Goal: Task Accomplishment & Management: Complete application form

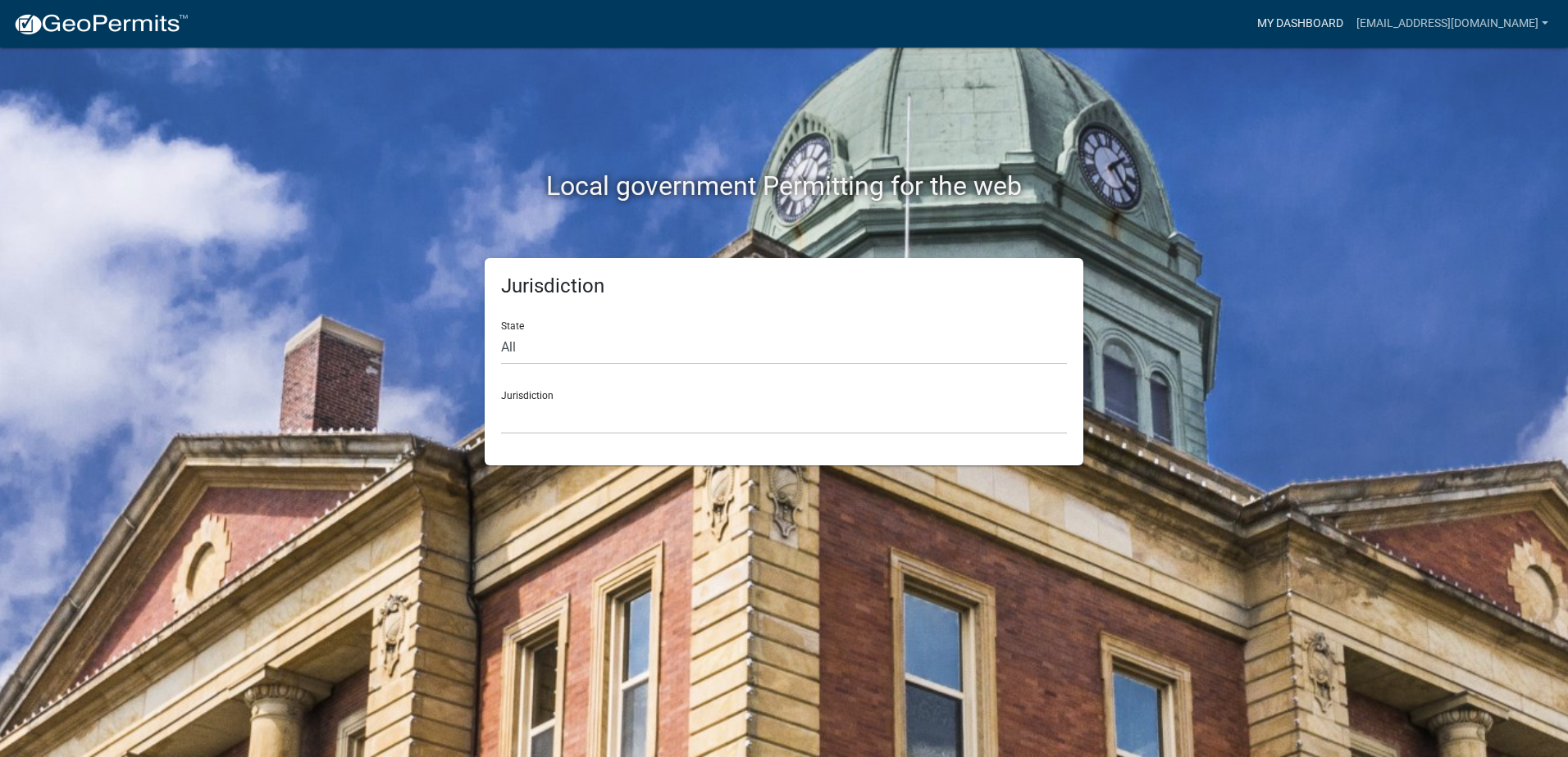
click at [1350, 14] on link "My Dashboard" at bounding box center [1300, 23] width 99 height 31
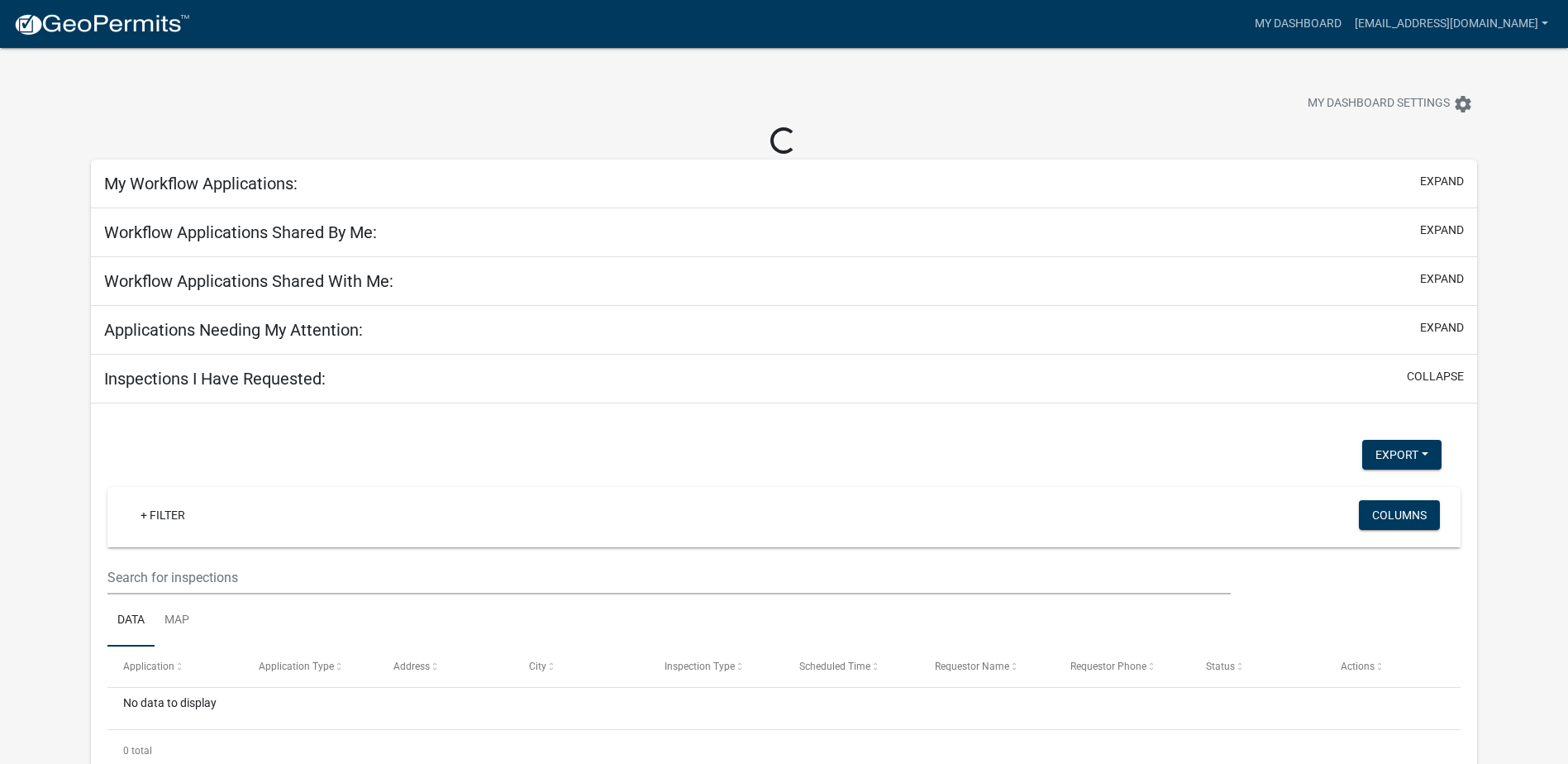
select select "2: 50"
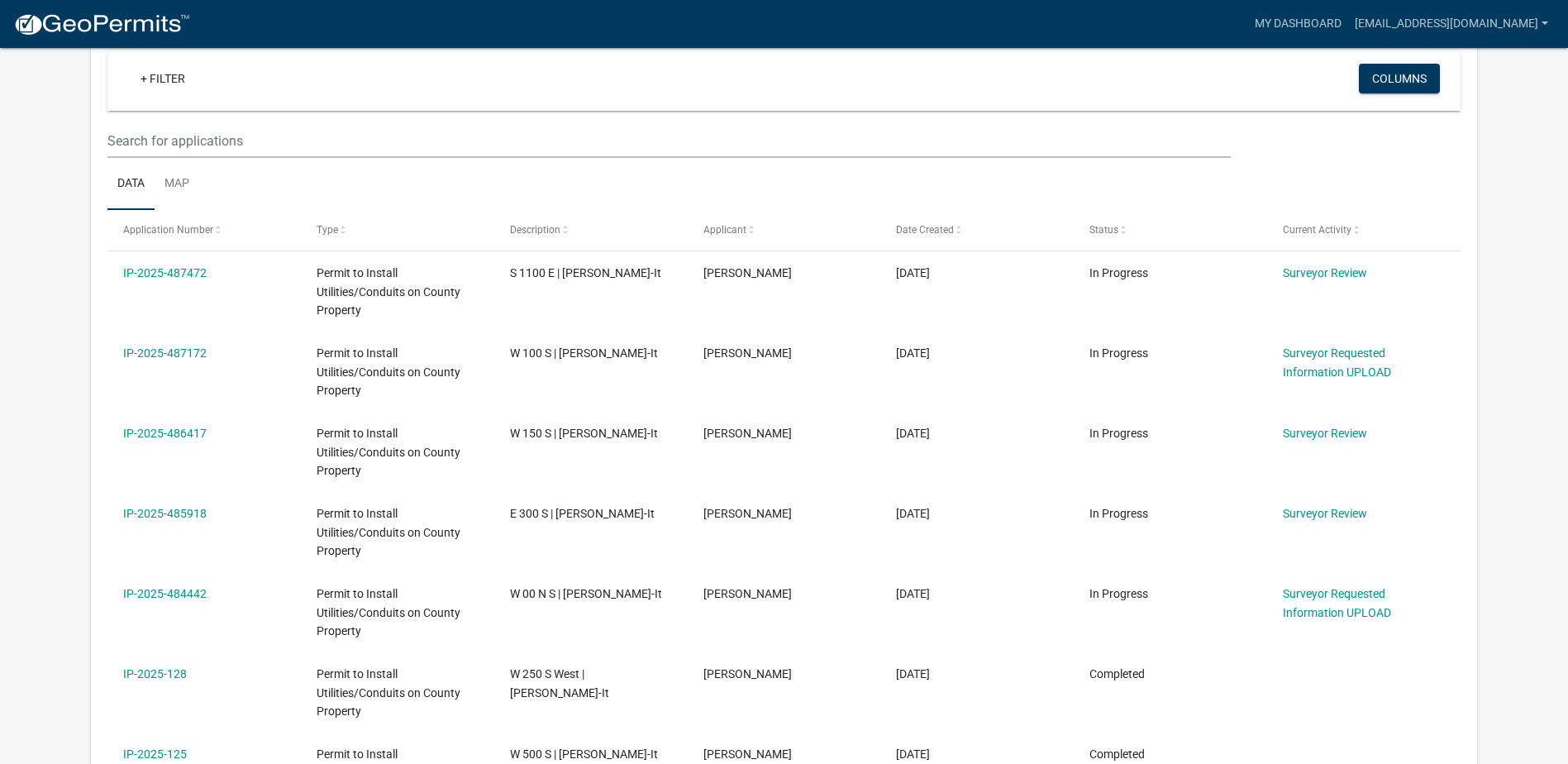
scroll to position [248, 0]
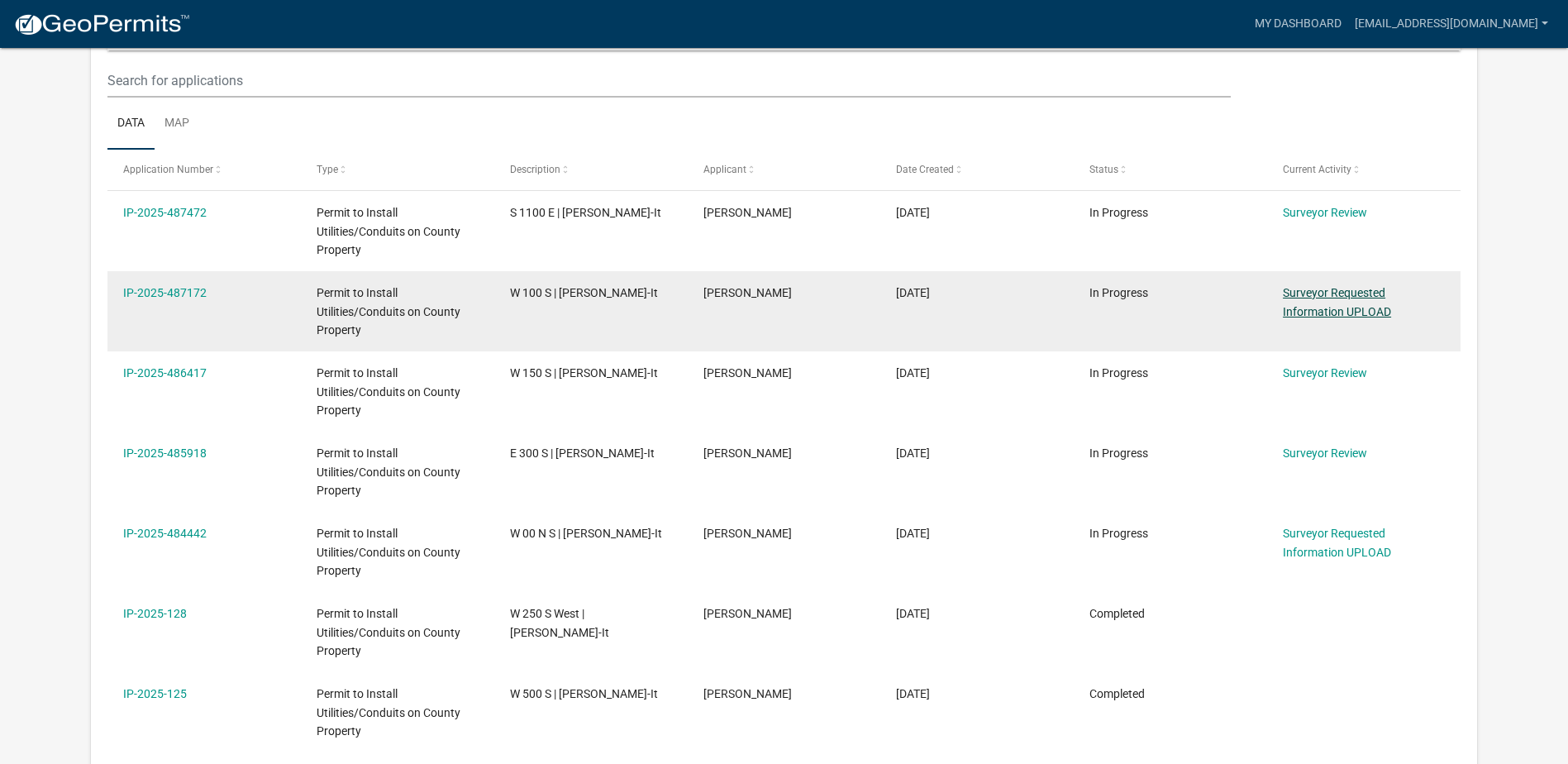
click at [1304, 291] on link "Surveyor Requested Information UPLOAD" at bounding box center [1337, 302] width 108 height 32
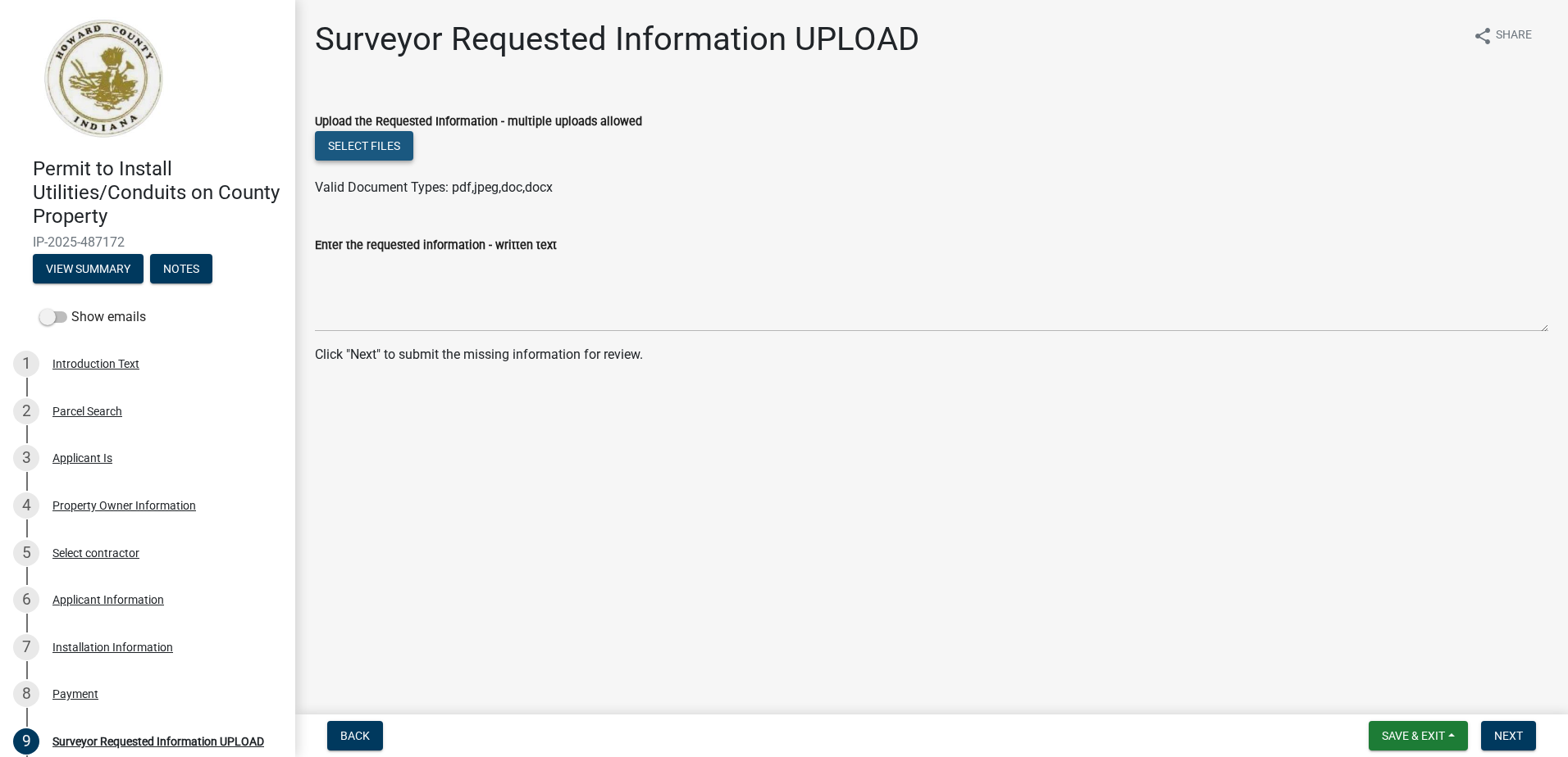
click at [379, 146] on button "Select files" at bounding box center [363, 145] width 99 height 30
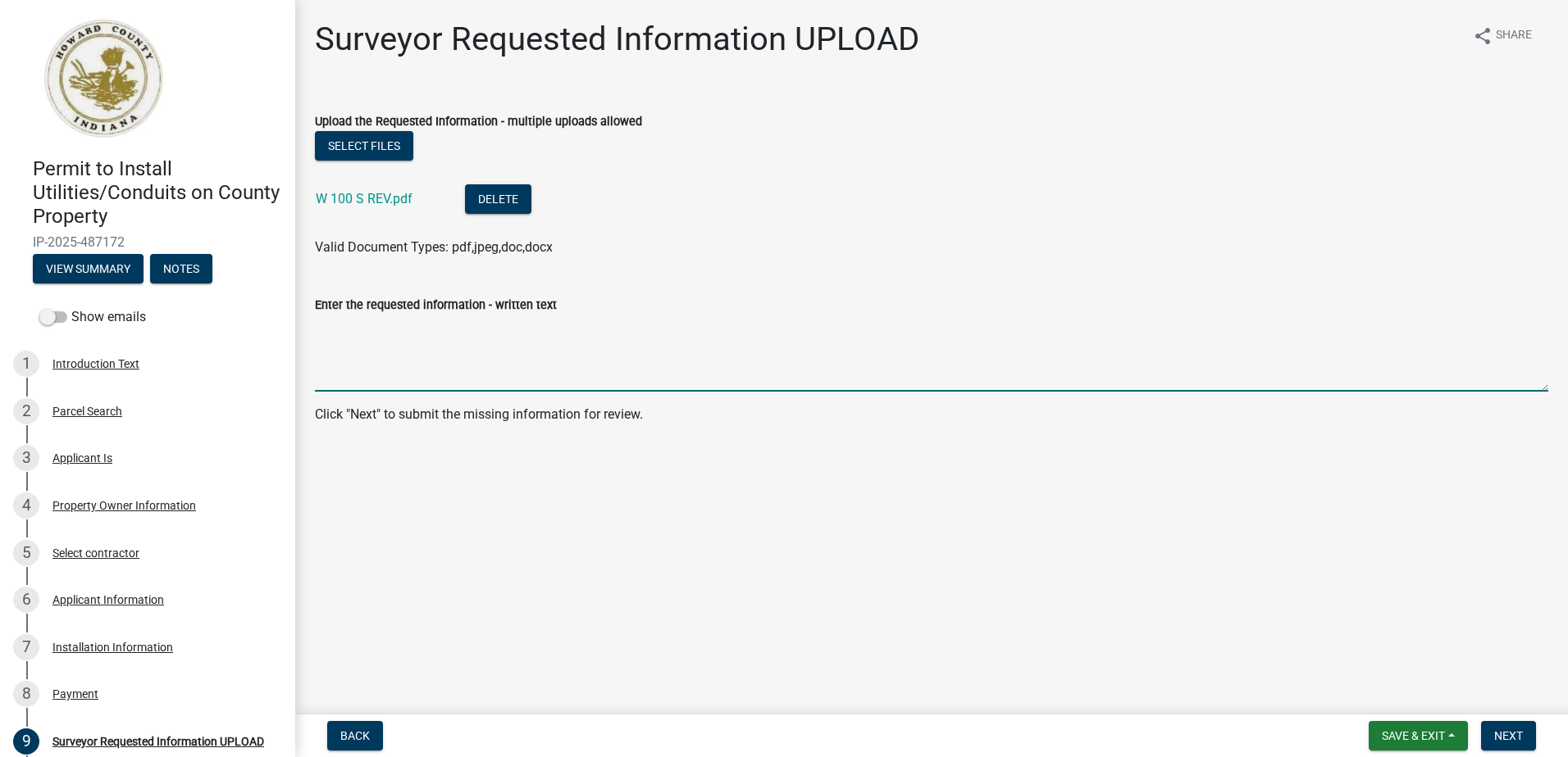
click at [349, 332] on textarea "Enter the requested information - written text" at bounding box center [931, 352] width 1234 height 77
type textarea "The revisions for L101 and L115 per phone conversations and email have been mad…"
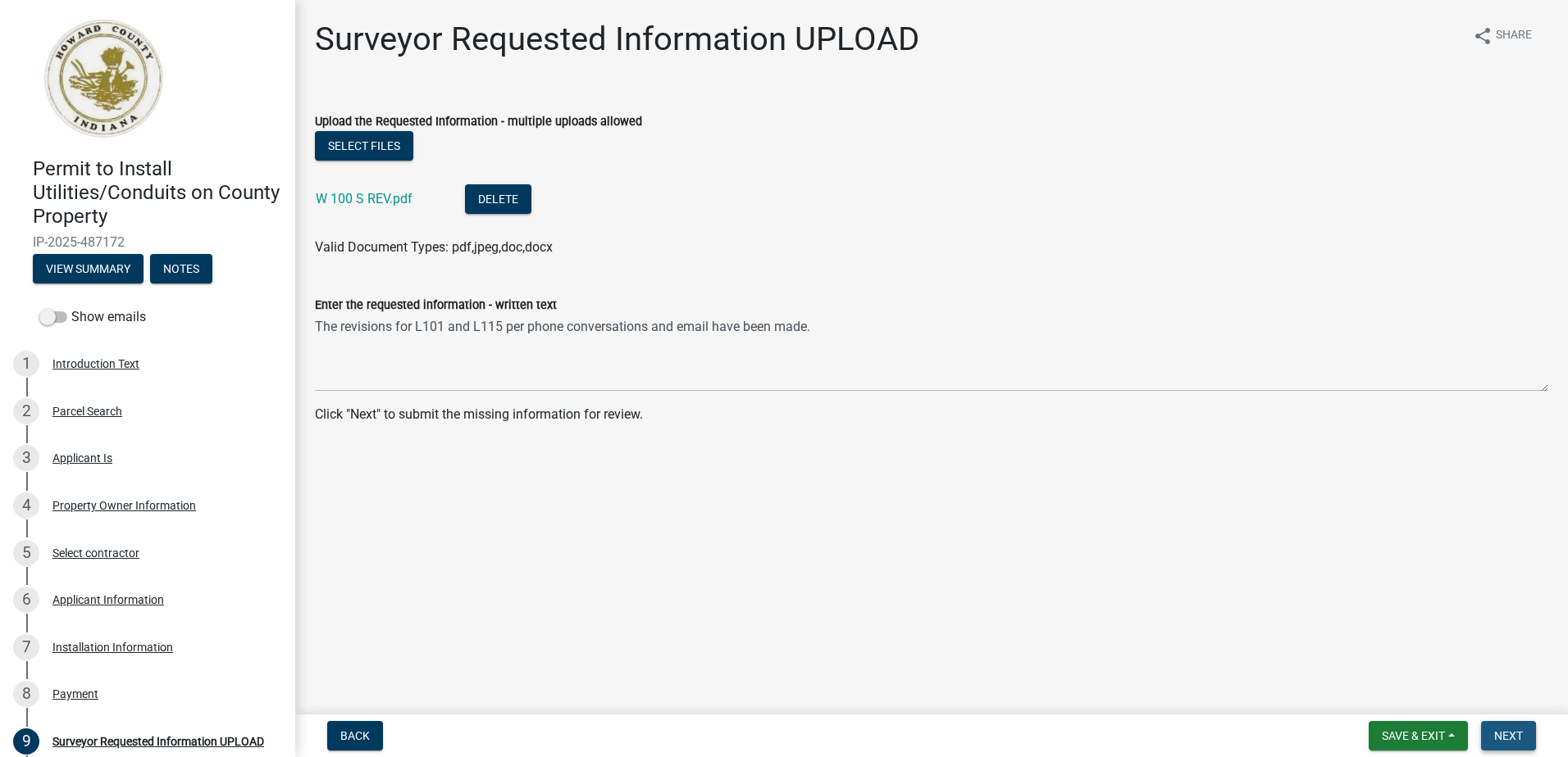
click at [1508, 734] on span "Next" at bounding box center [1508, 736] width 29 height 14
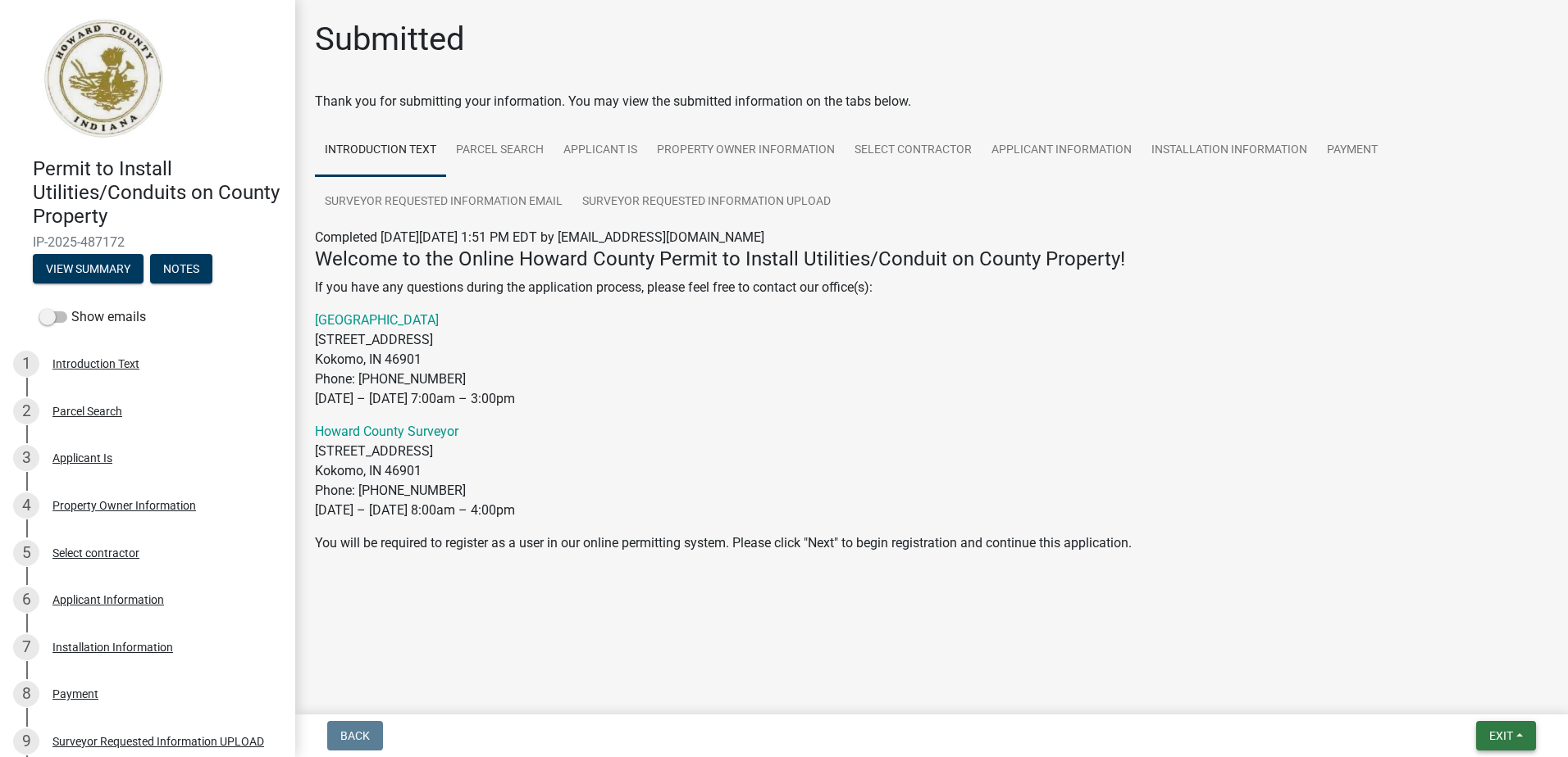
click at [1498, 739] on span "Exit" at bounding box center [1501, 736] width 23 height 14
click at [1458, 693] on button "Save & Exit" at bounding box center [1469, 694] width 131 height 40
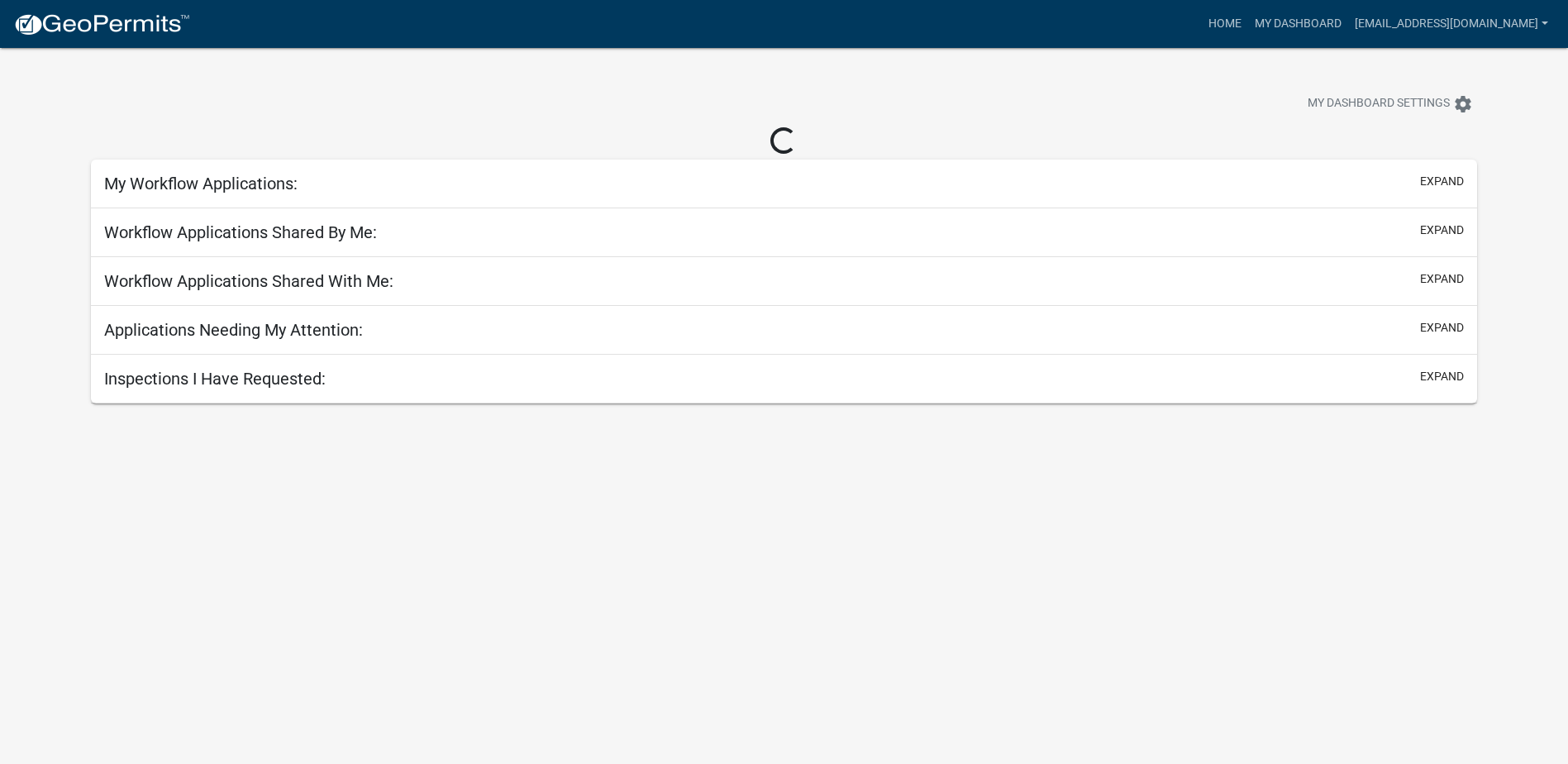
select select "2: 50"
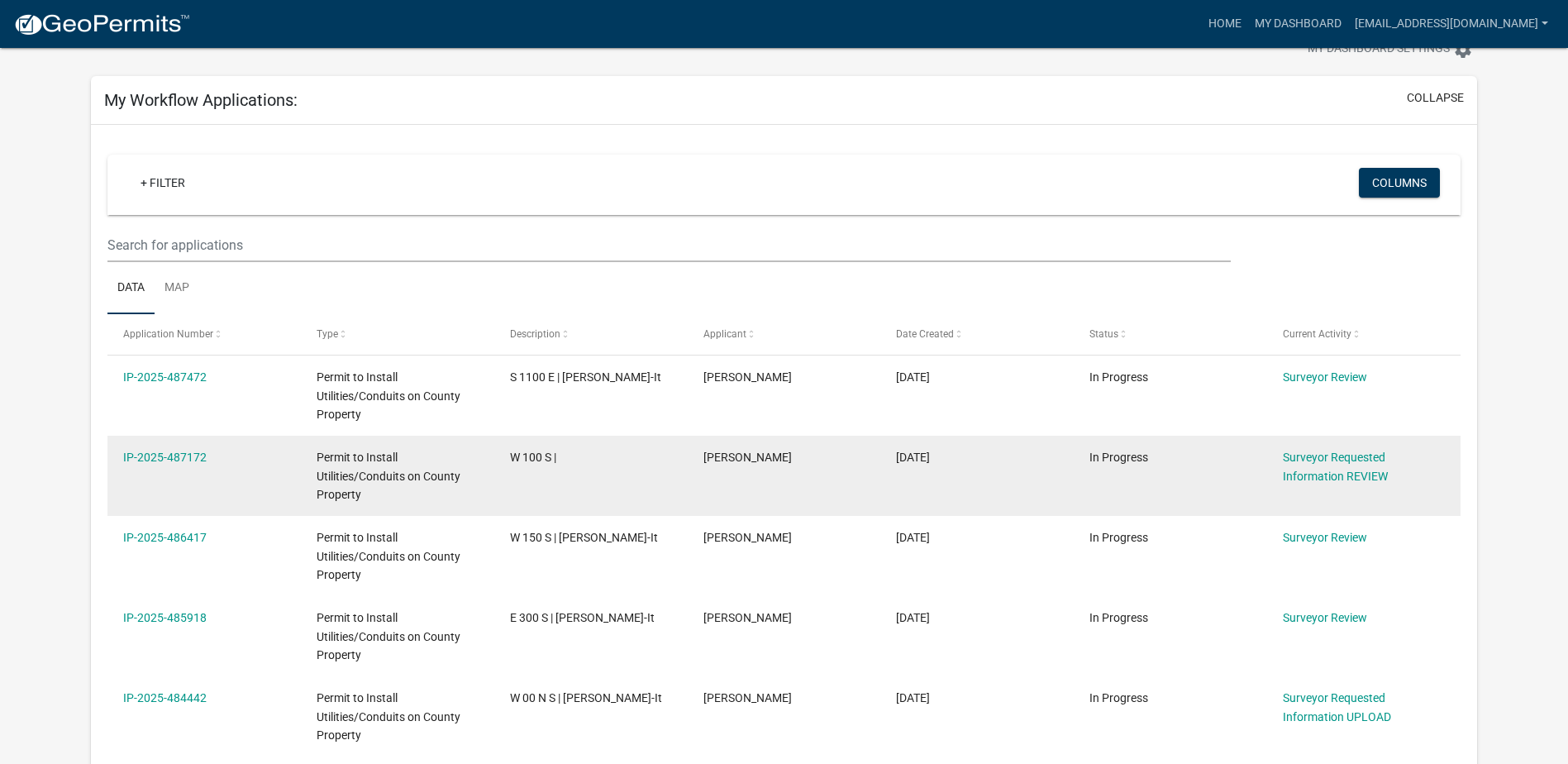
scroll to position [83, 0]
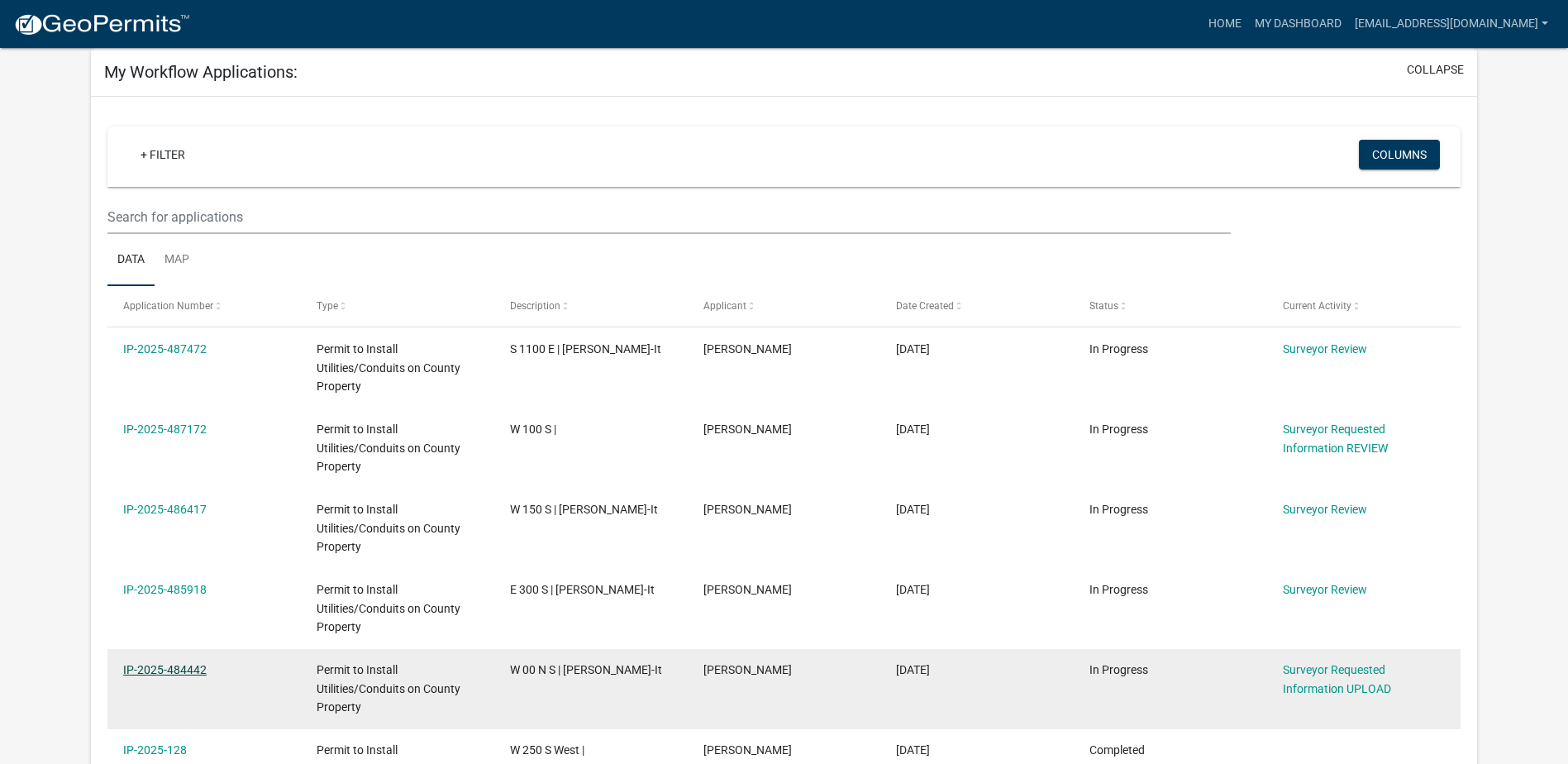
click at [196, 666] on link "IP-2025-484442" at bounding box center [165, 670] width 84 height 14
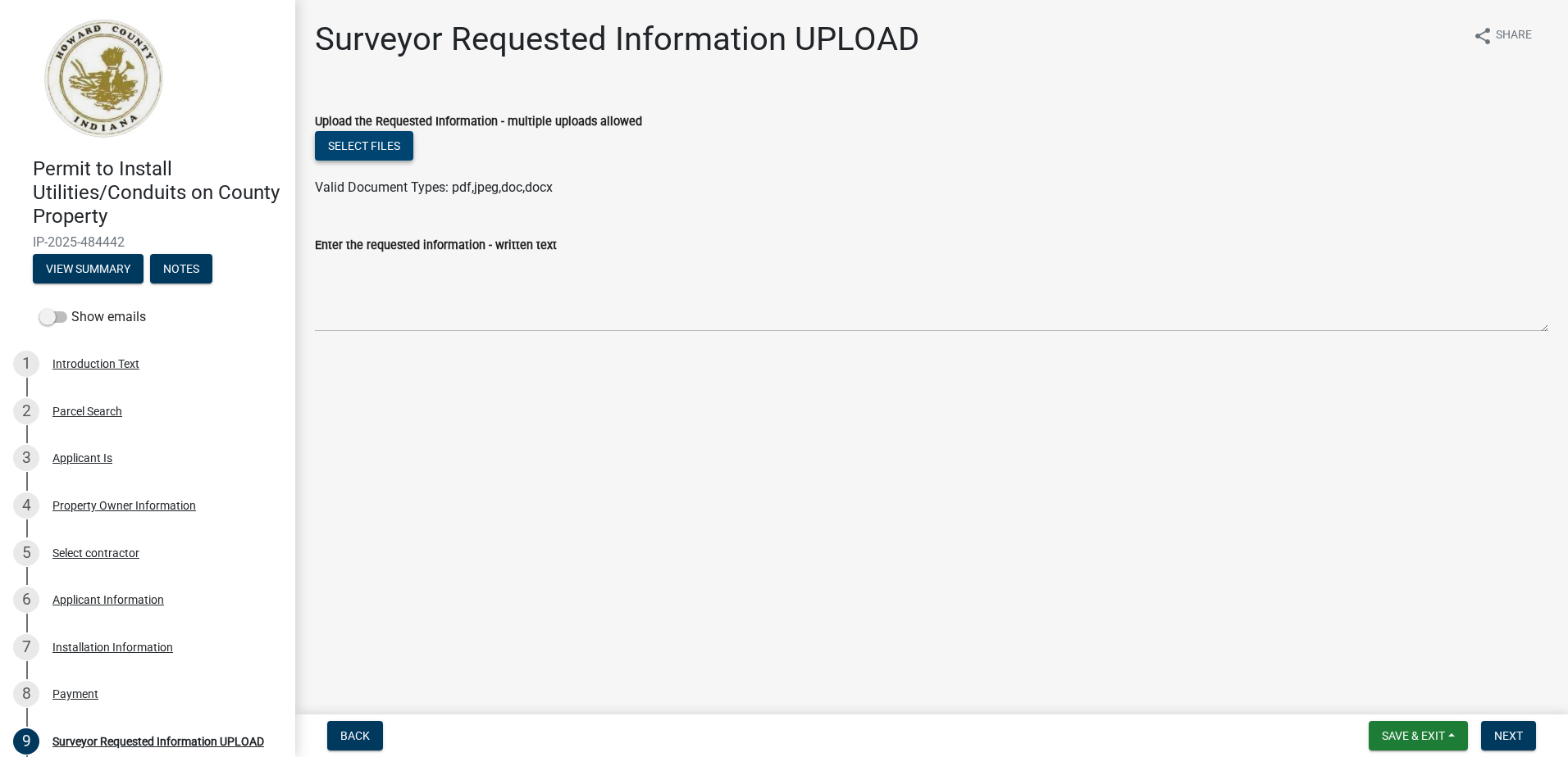
click at [371, 149] on button "Select files" at bounding box center [363, 145] width 99 height 30
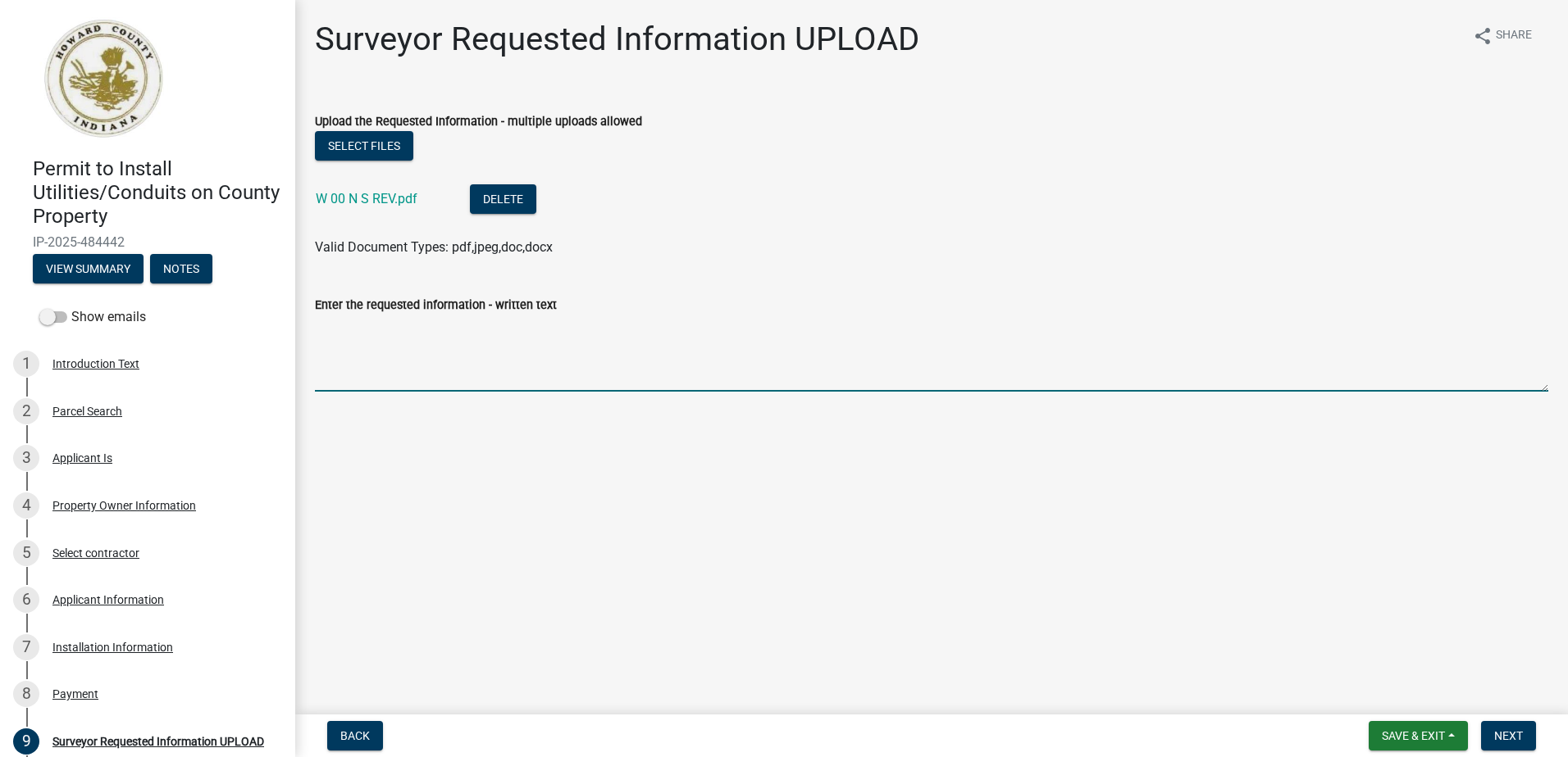
click at [361, 332] on textarea "Enter the requested information - written text" at bounding box center [931, 352] width 1234 height 77
type textarea "L102 Reference updated to reflect W 100 S revision"
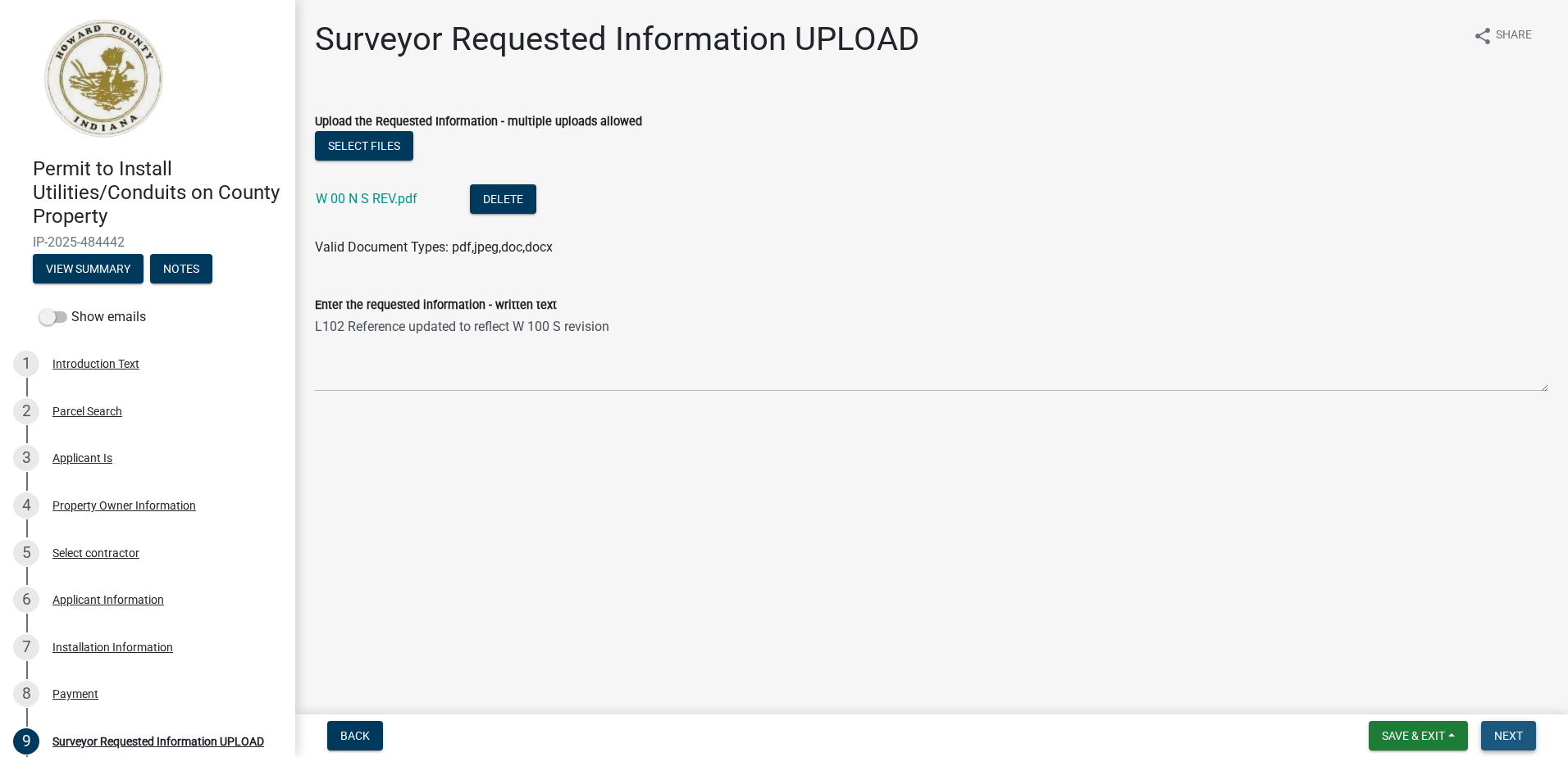
click at [1510, 733] on span "Next" at bounding box center [1508, 736] width 29 height 14
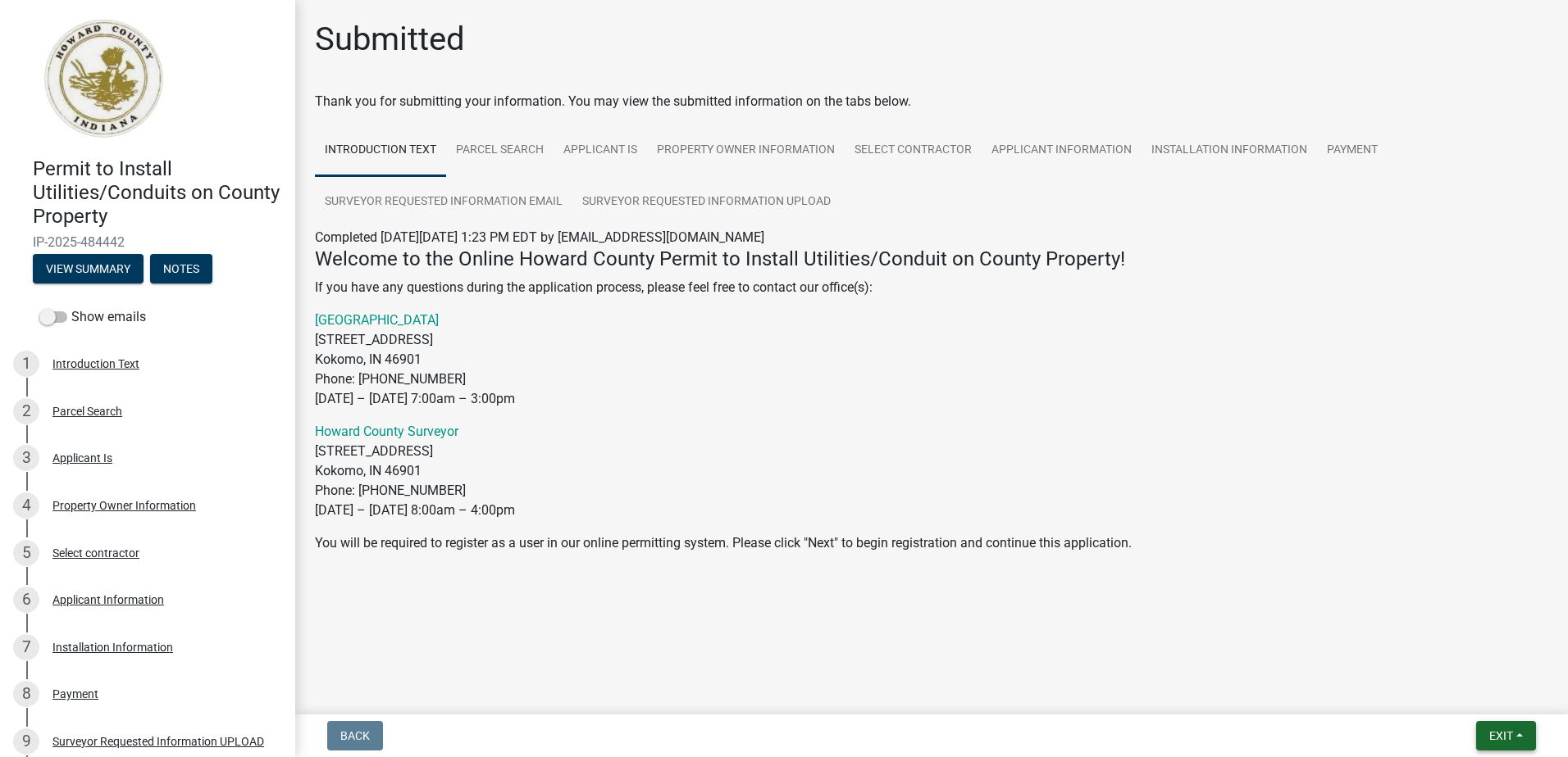
click at [1505, 732] on span "Exit" at bounding box center [1501, 736] width 23 height 14
click at [1449, 696] on button "Save & Exit" at bounding box center [1469, 694] width 131 height 40
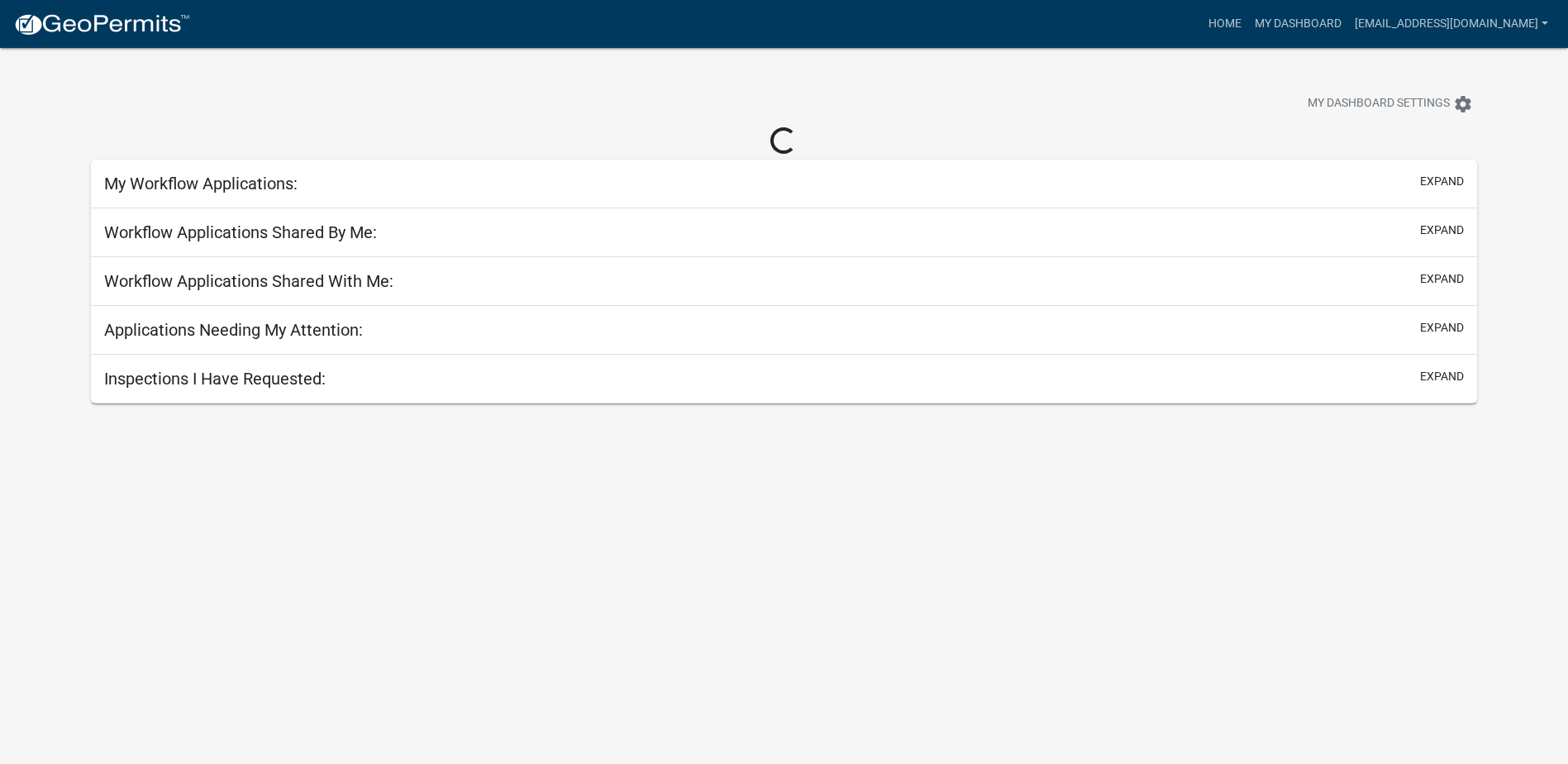
select select "2: 50"
